Goal: Information Seeking & Learning: Learn about a topic

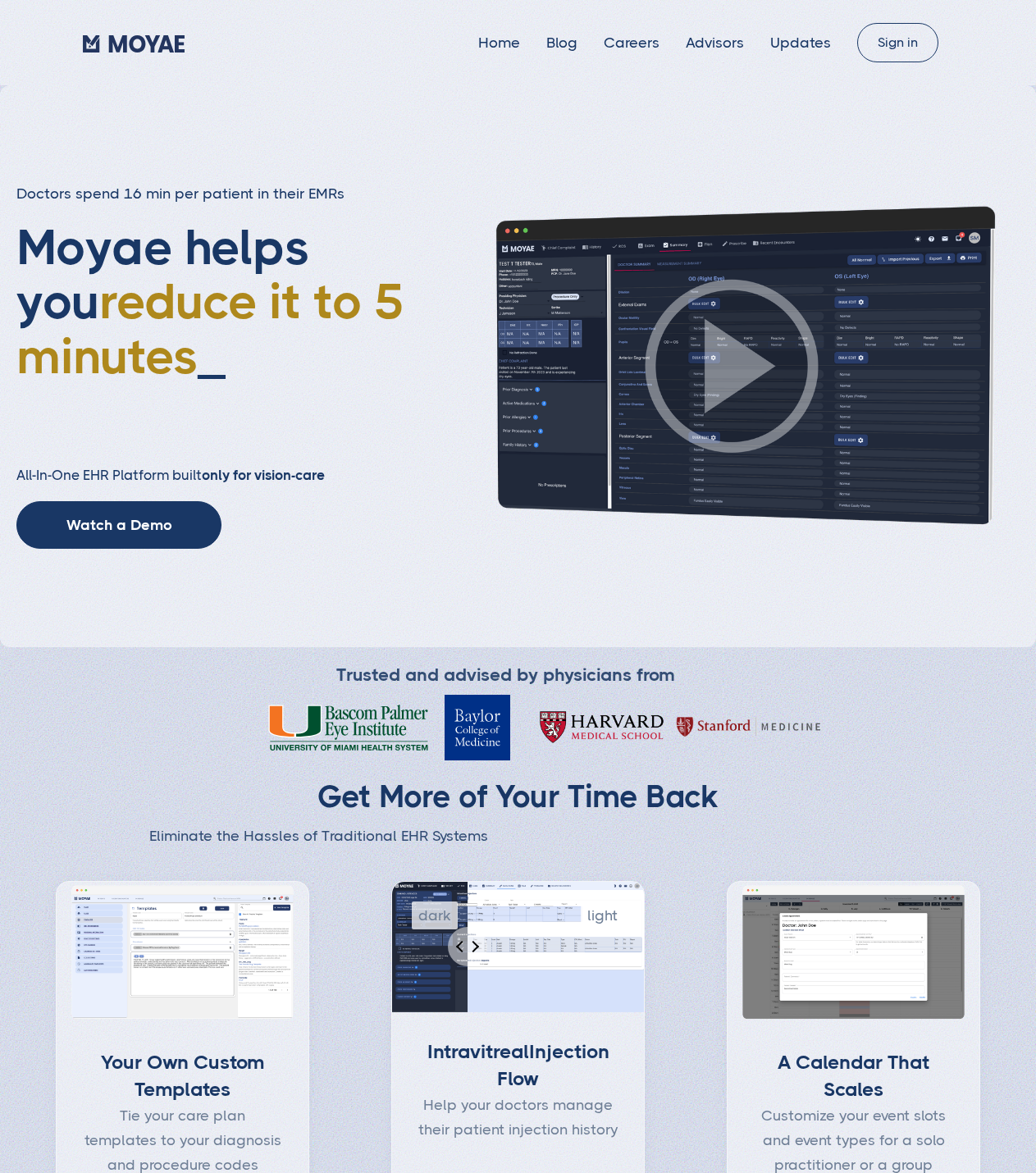
click at [406, 557] on div "Doctors spend 16 min per patient in their EMRs Moyae helps you reduce it to 5 m…" at bounding box center [518, 366] width 1036 height 562
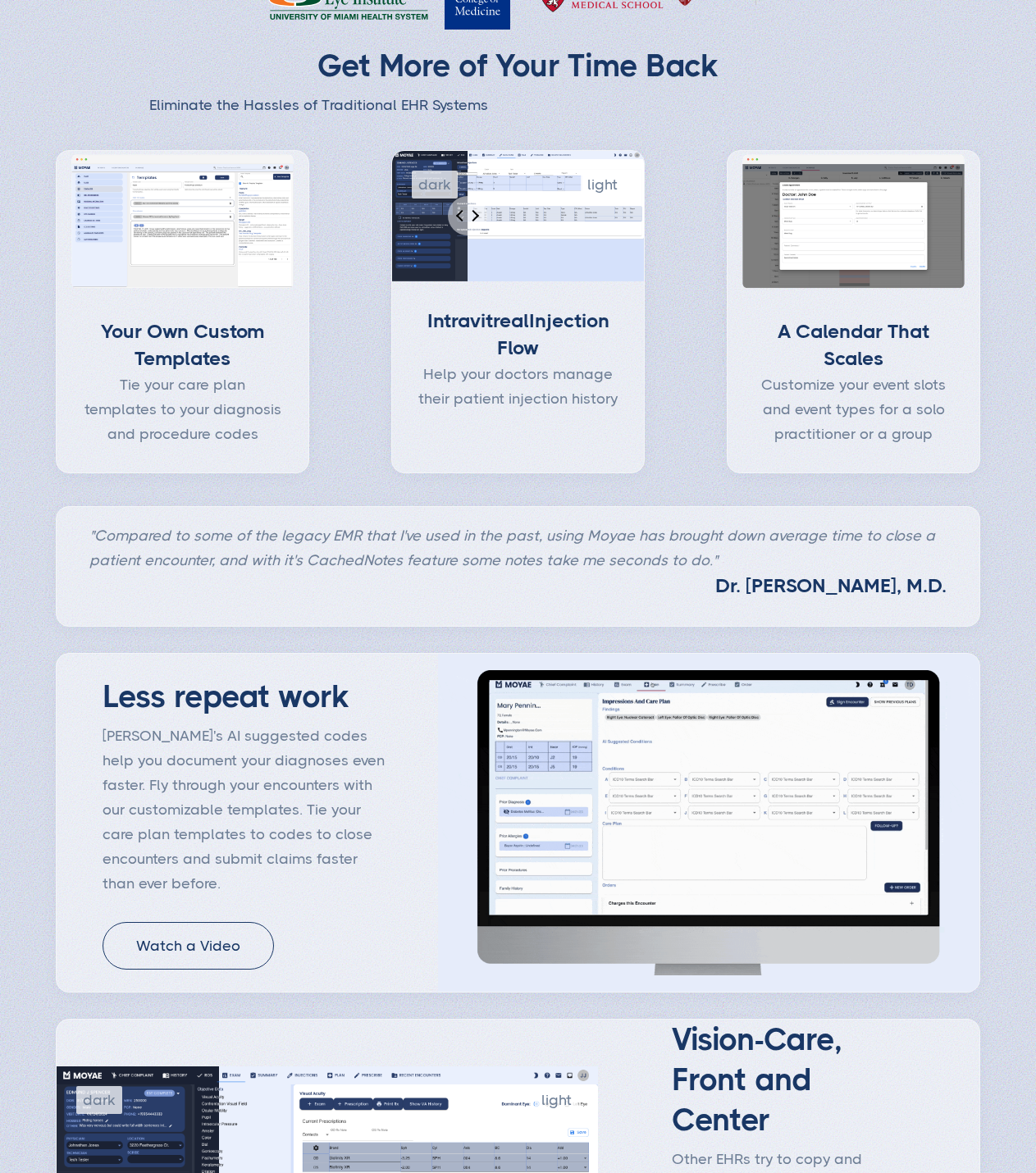
type input "Subscribe"
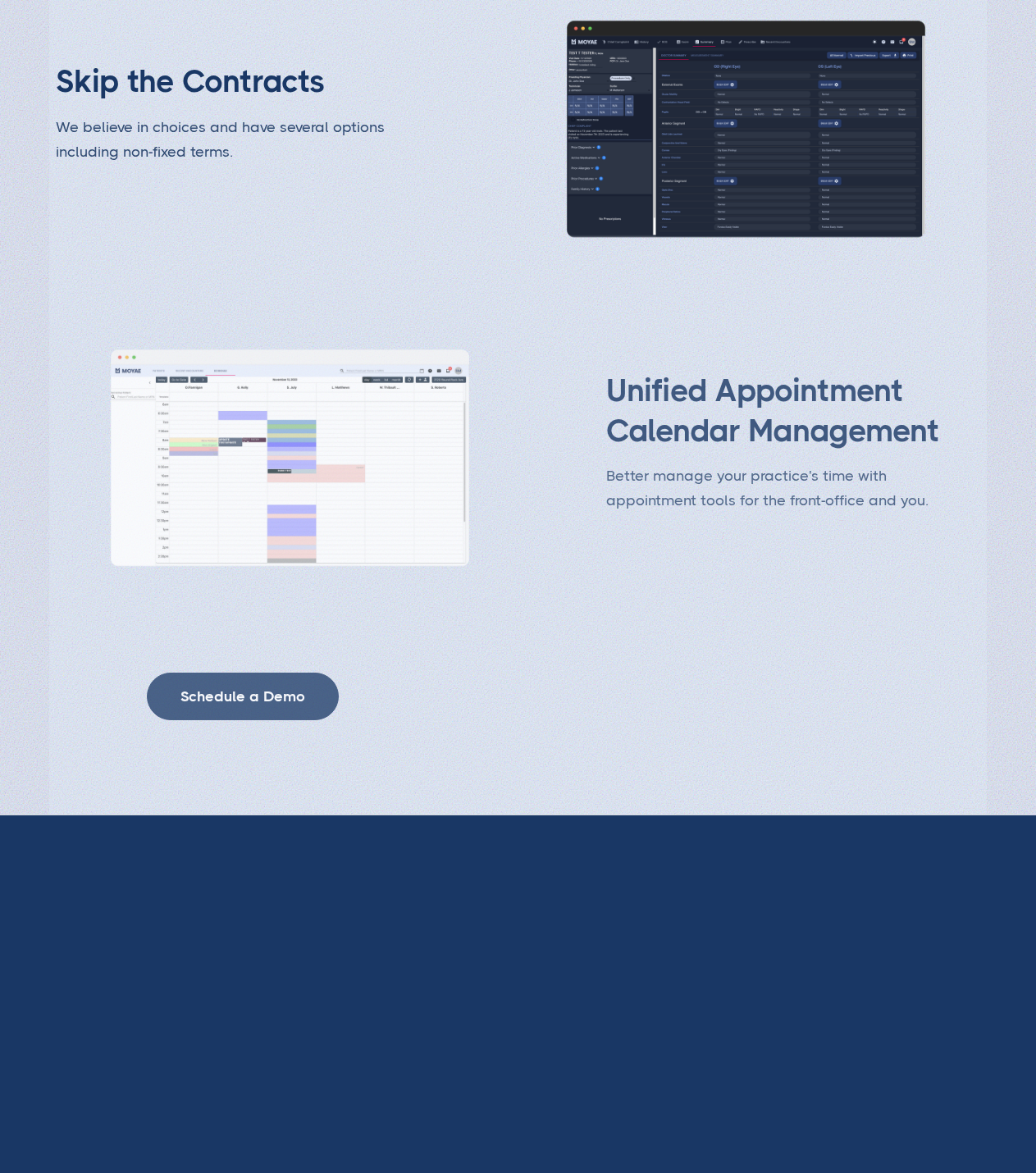
scroll to position [3428, 0]
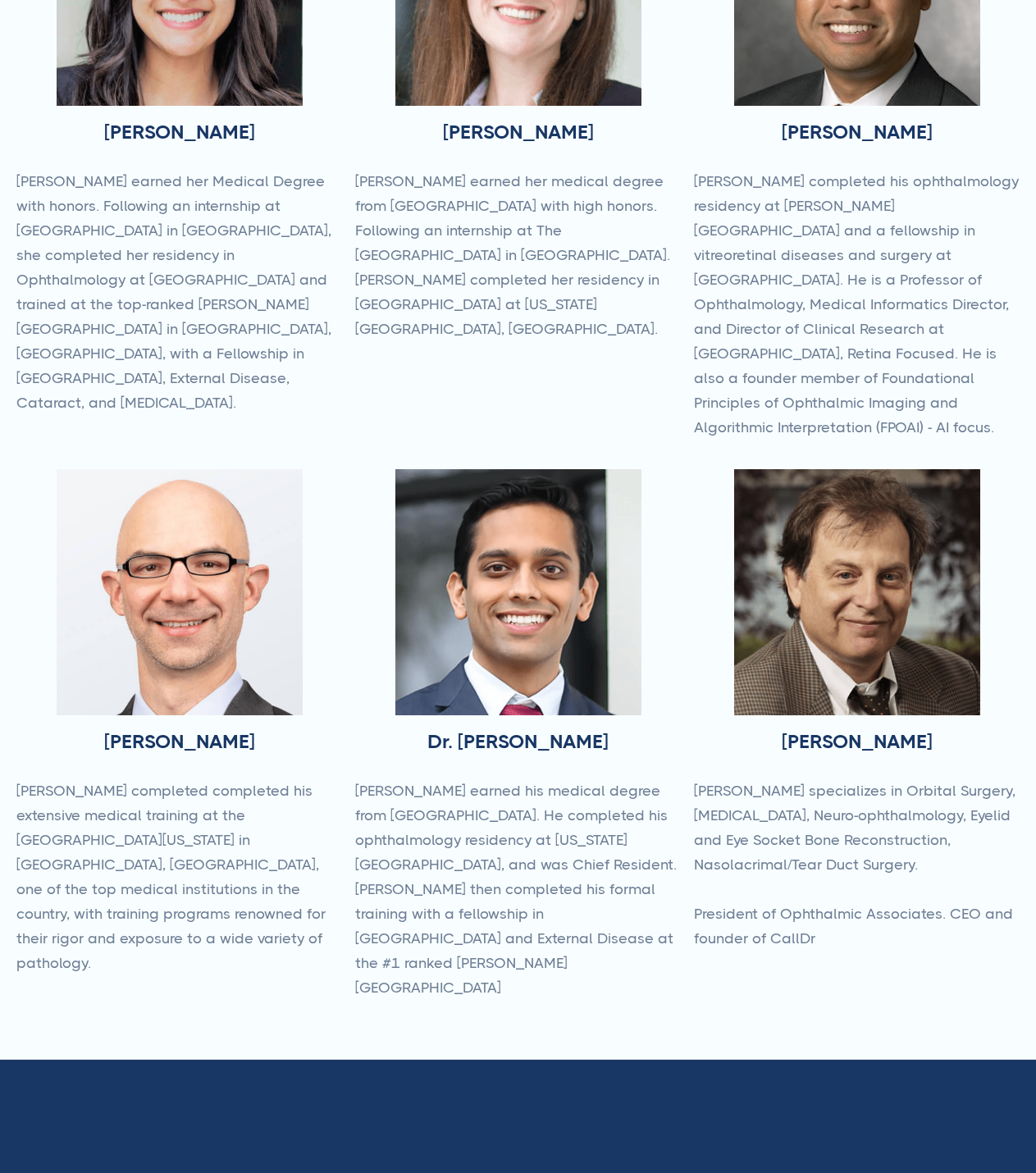
scroll to position [492, 0]
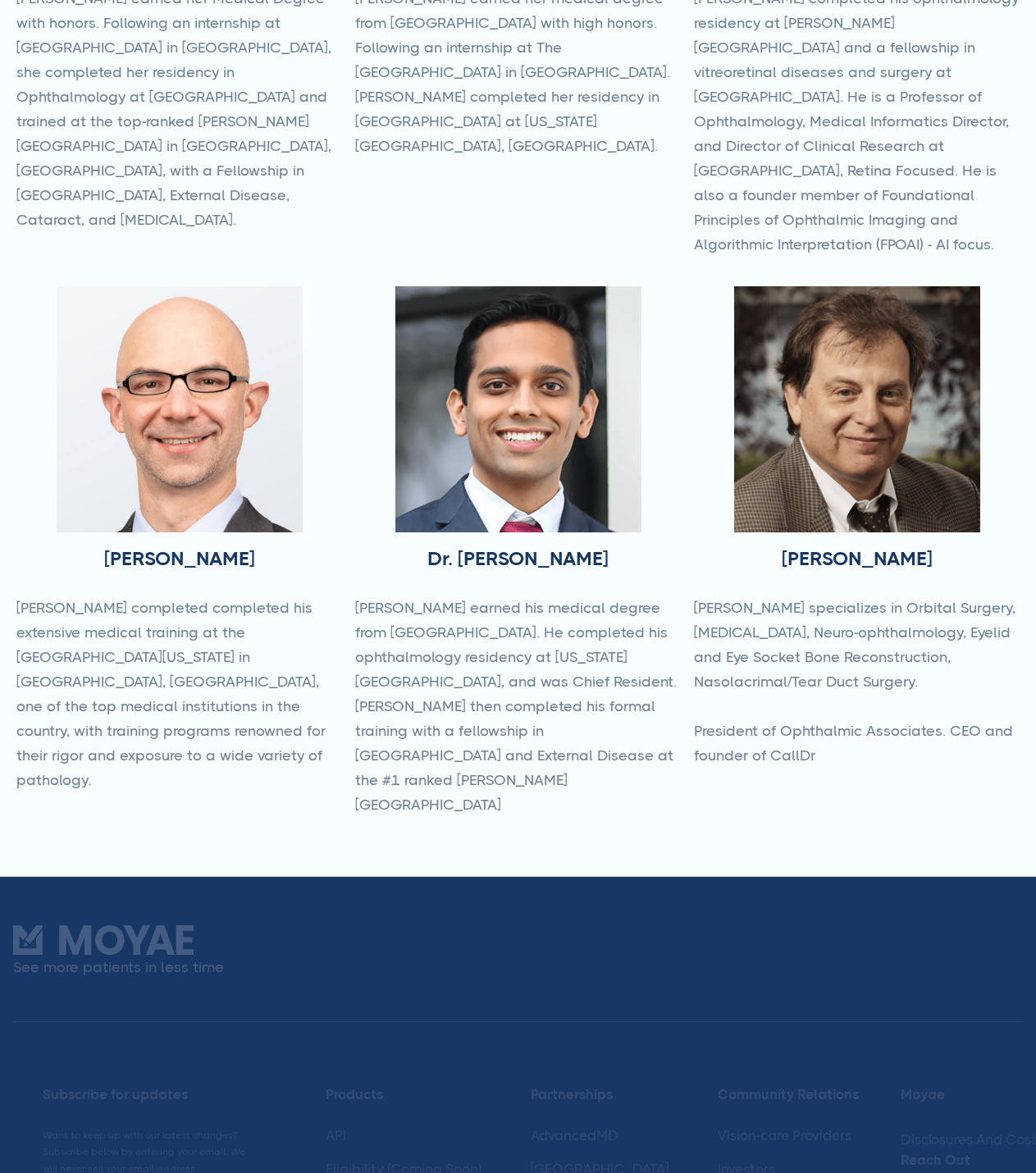
type input "Subscribe"
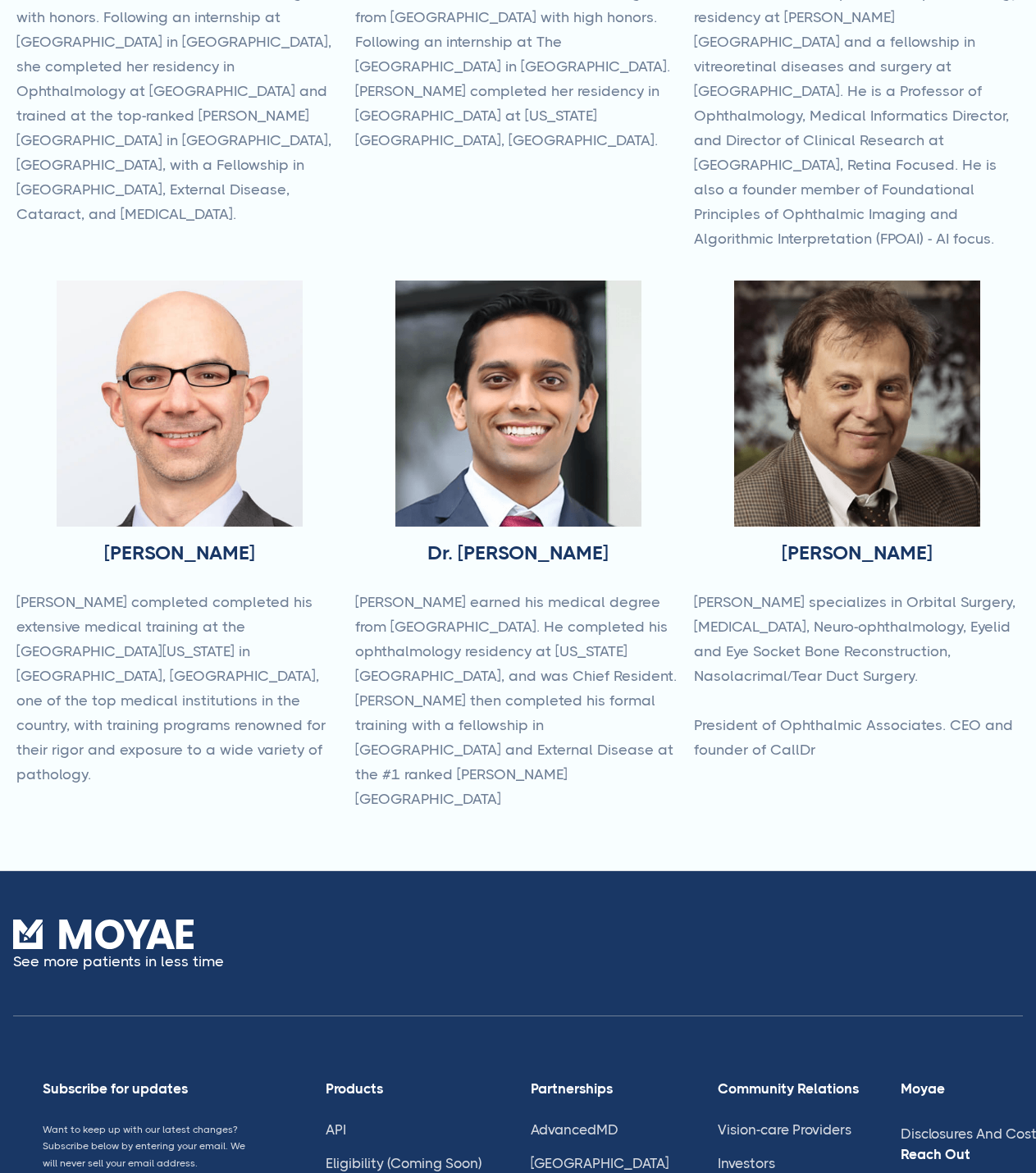
scroll to position [0, 0]
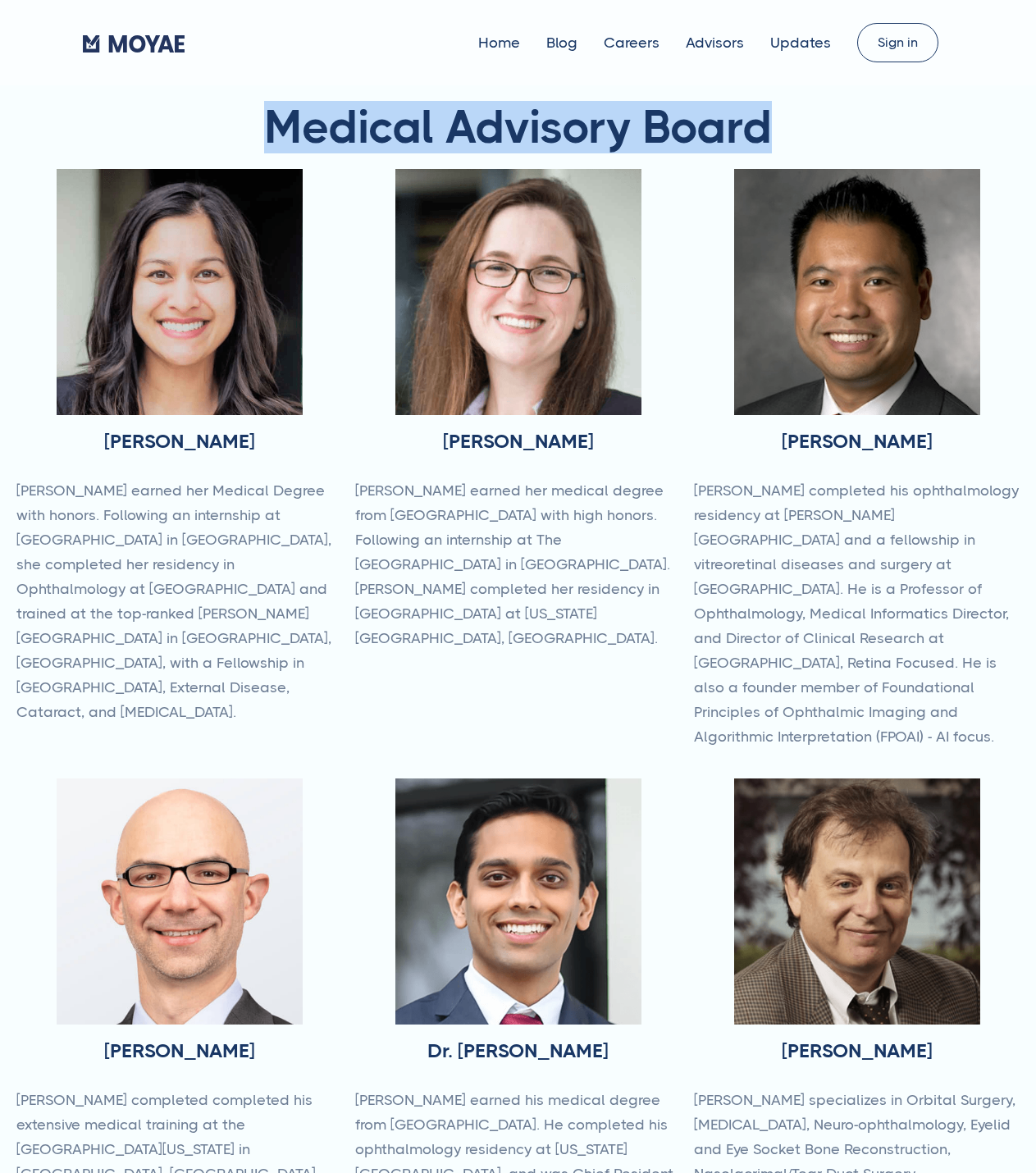
drag, startPoint x: 282, startPoint y: 124, endPoint x: 758, endPoint y: 292, distance: 504.8
click at [934, 108] on h1 "Medical Advisory Board" at bounding box center [517, 127] width 1003 height 51
copy h1 "Medical Advisory Board"
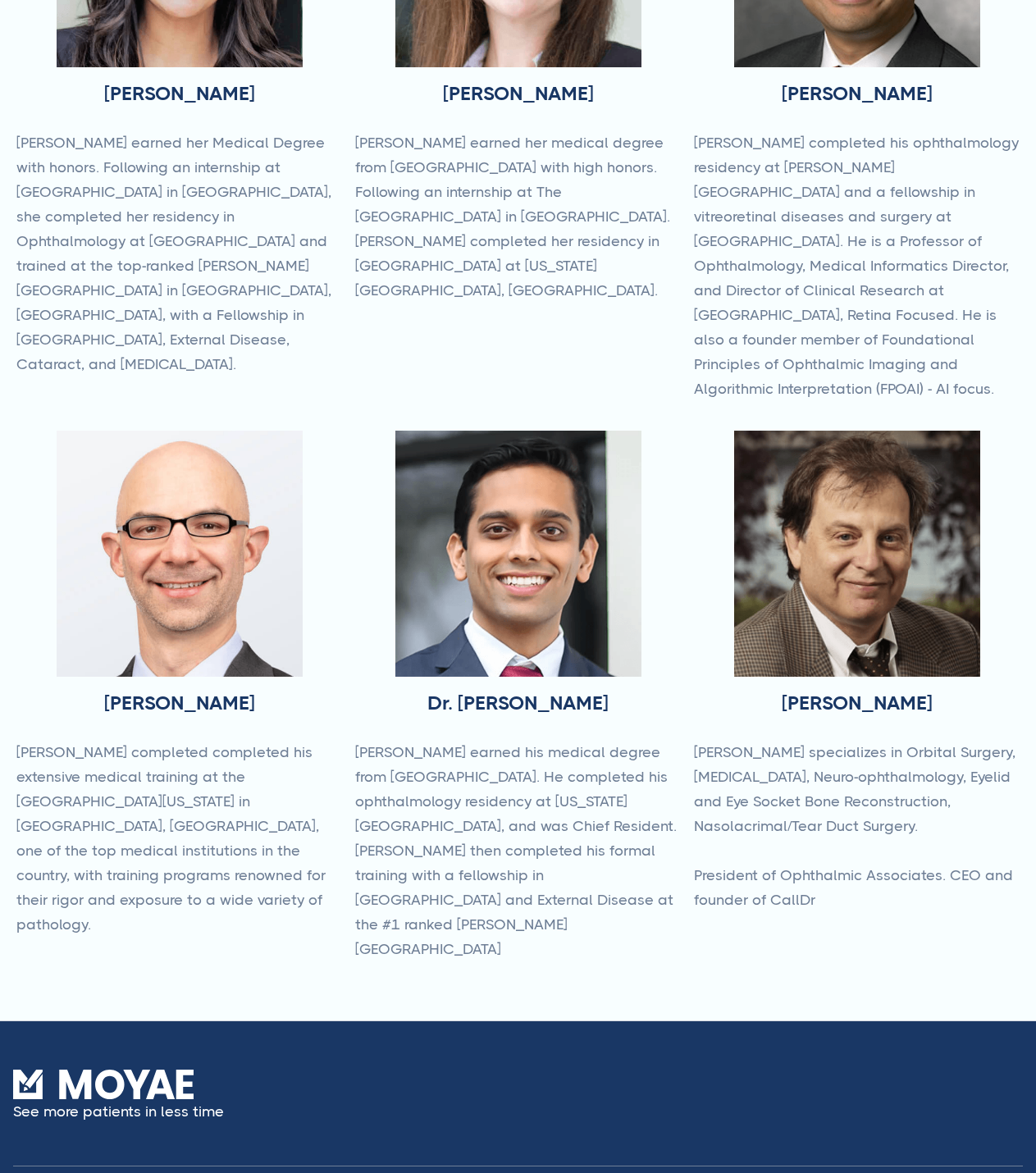
scroll to position [410, 0]
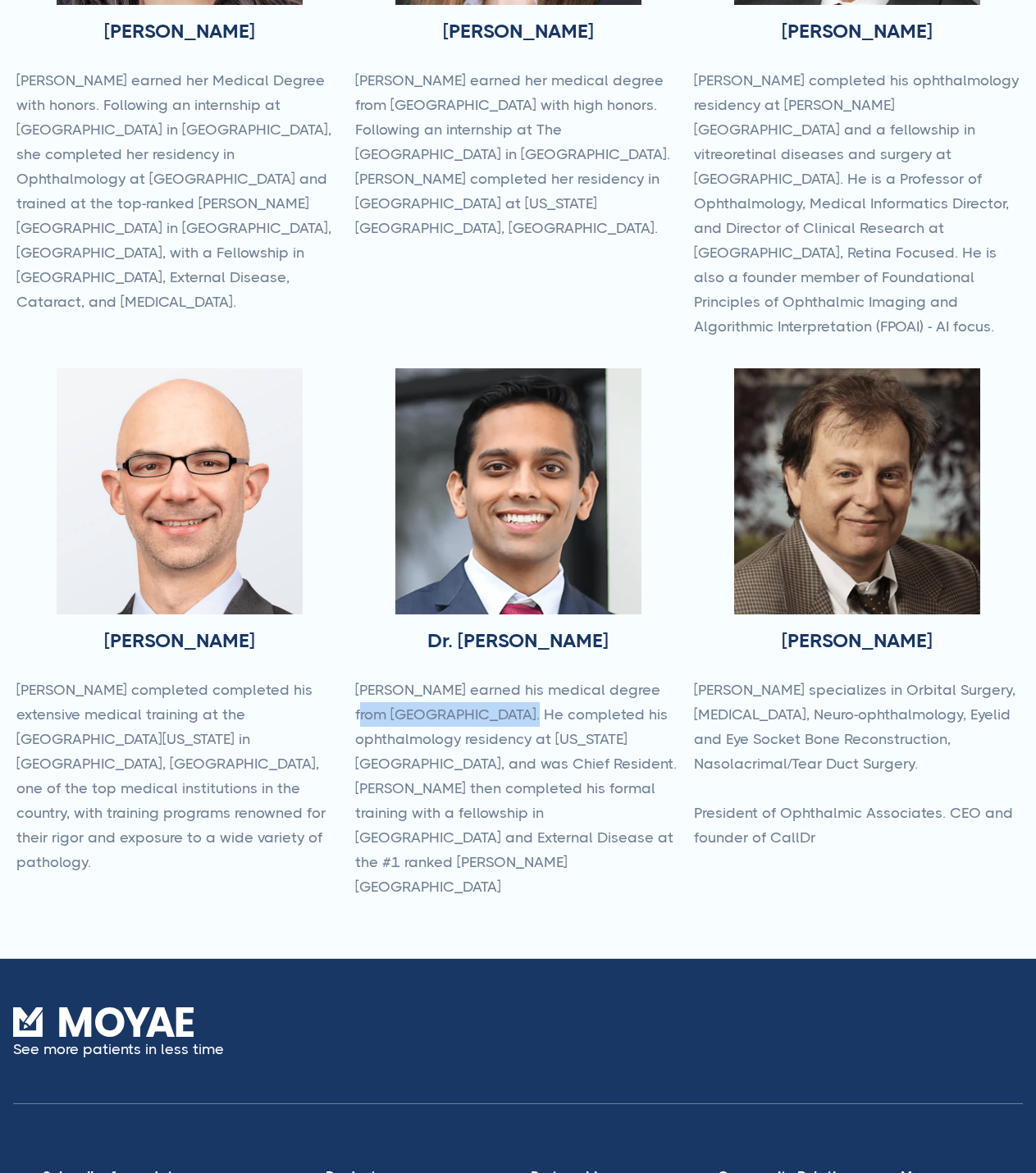
drag, startPoint x: 642, startPoint y: 635, endPoint x: 464, endPoint y: 669, distance: 181.2
click at [464, 677] on p "[PERSON_NAME] earned his medical degree from [GEOGRAPHIC_DATA]. He completed hi…" at bounding box center [518, 788] width 326 height 222
copy p "[GEOGRAPHIC_DATA]"
drag, startPoint x: 353, startPoint y: 637, endPoint x: 543, endPoint y: 812, distance: 258.3
click at [543, 812] on div "[PERSON_NAME] [PERSON_NAME] earned her Medical Degree with honors. Following an…" at bounding box center [517, 350] width 1003 height 1182
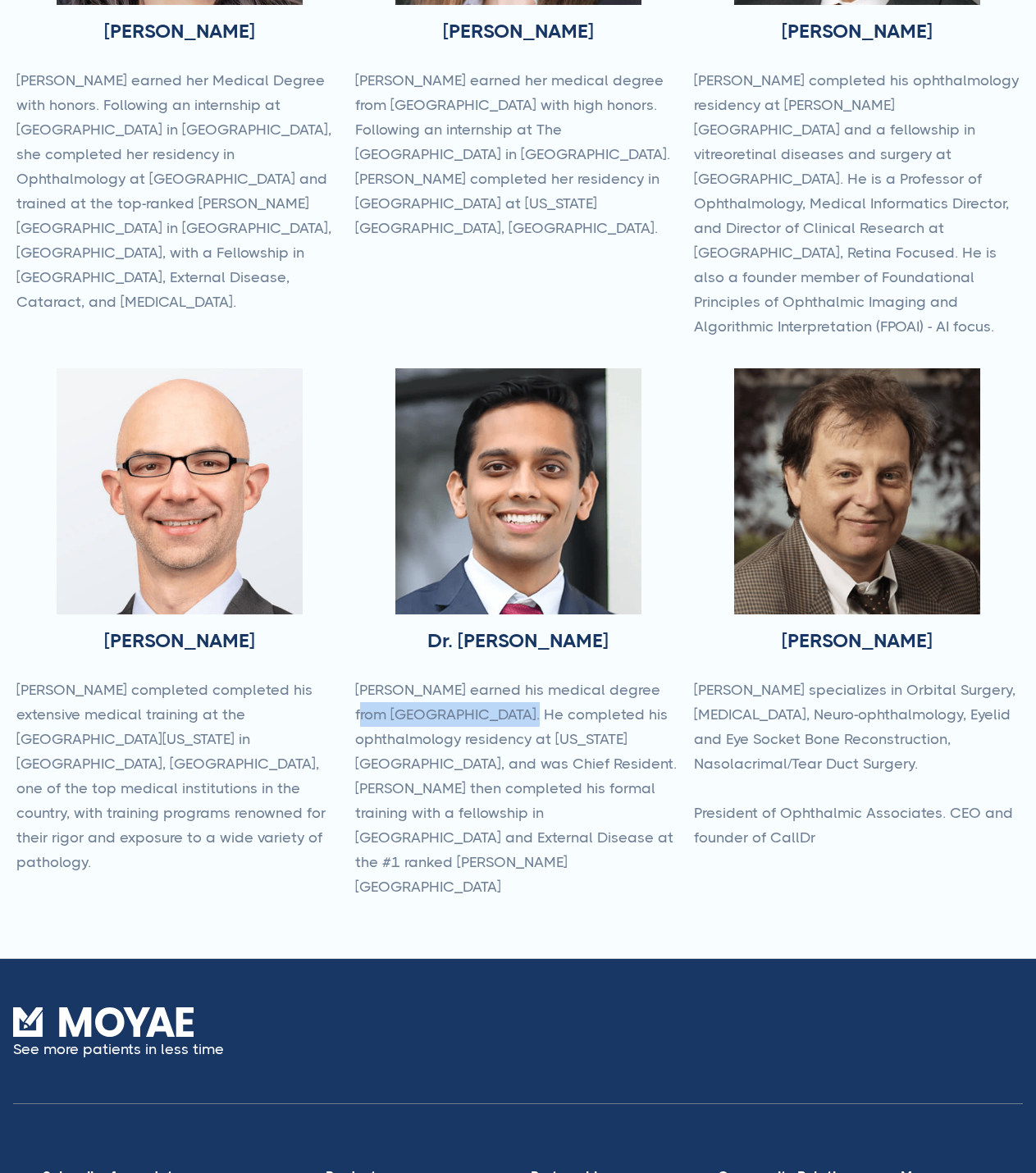
copy p "[PERSON_NAME] earned his medical degree from [GEOGRAPHIC_DATA]. He completed hi…"
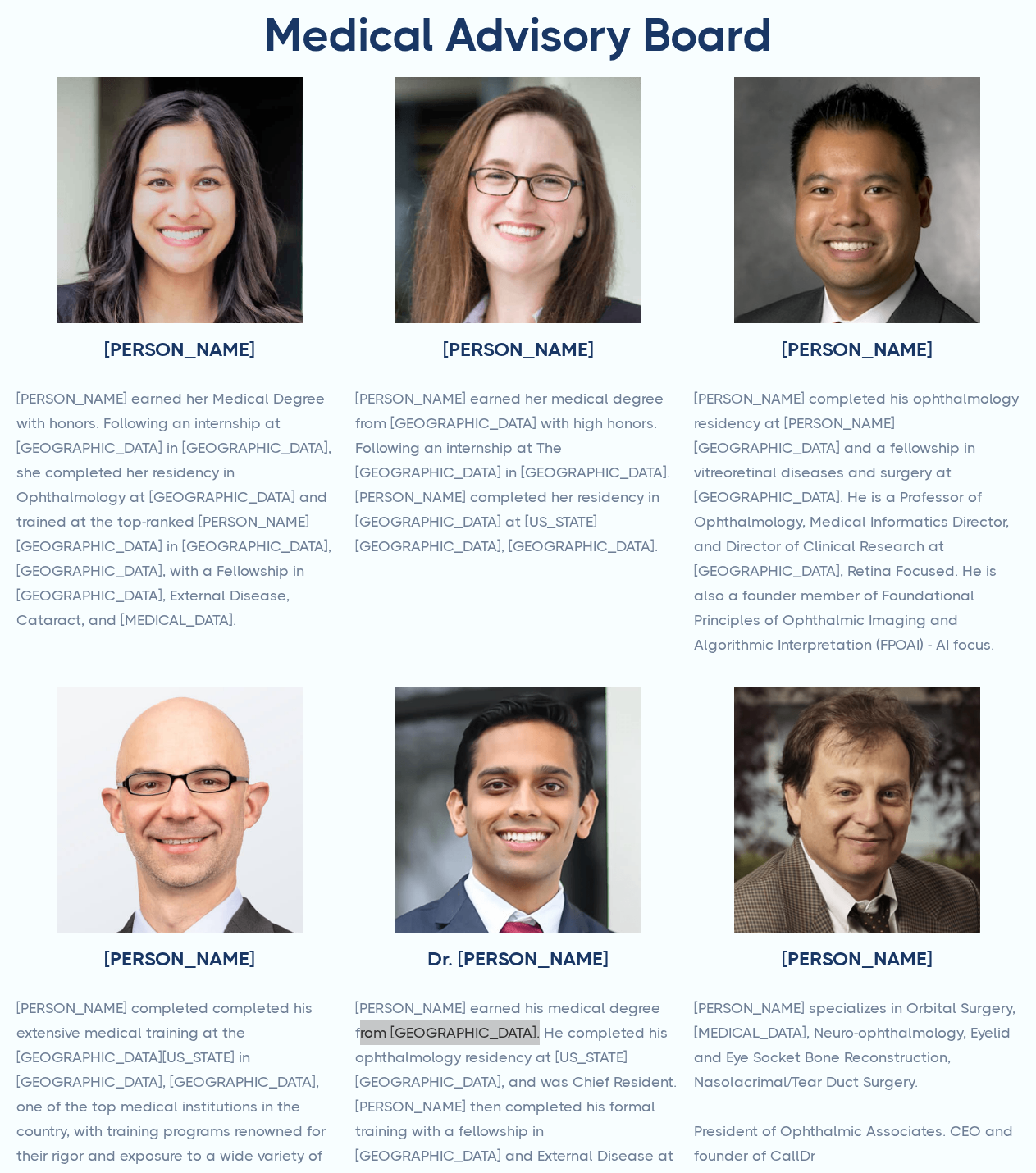
scroll to position [0, 0]
